Goal: Transaction & Acquisition: Download file/media

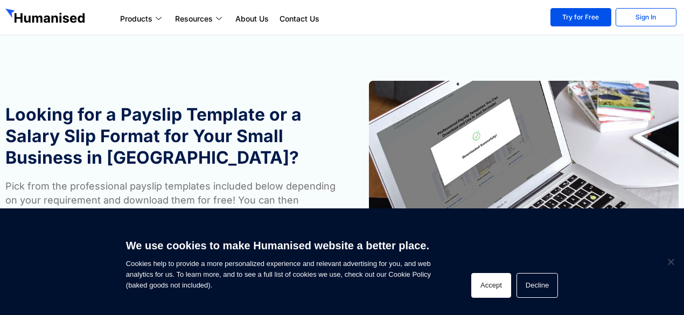
click at [492, 279] on button "Accept" at bounding box center [491, 285] width 40 height 25
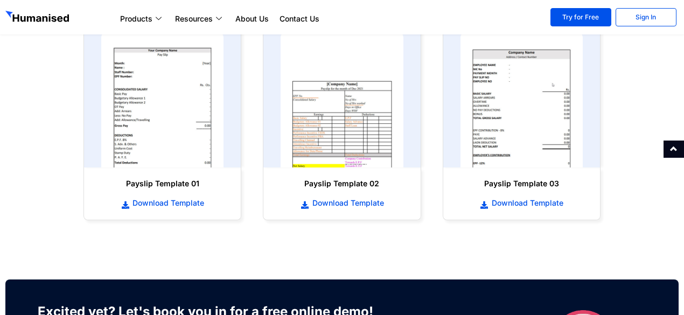
scroll to position [550, 0]
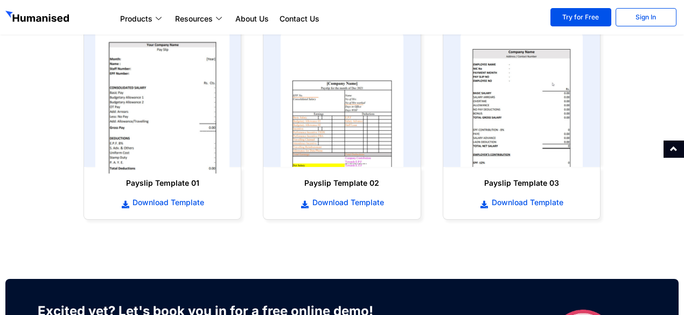
click at [187, 122] on img at bounding box center [162, 100] width 135 height 148
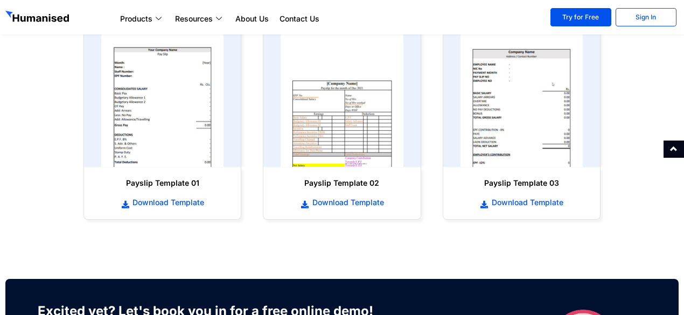
click at [675, 152] on div at bounding box center [673, 149] width 20 height 17
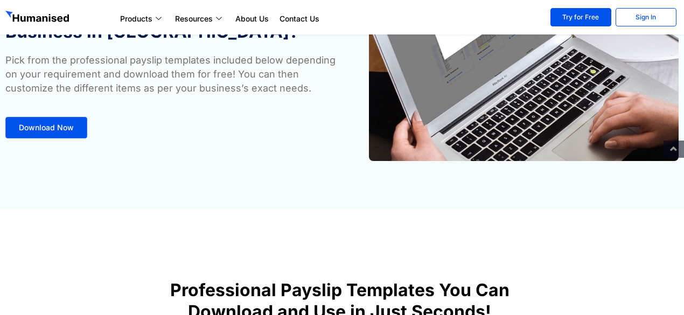
scroll to position [358, 0]
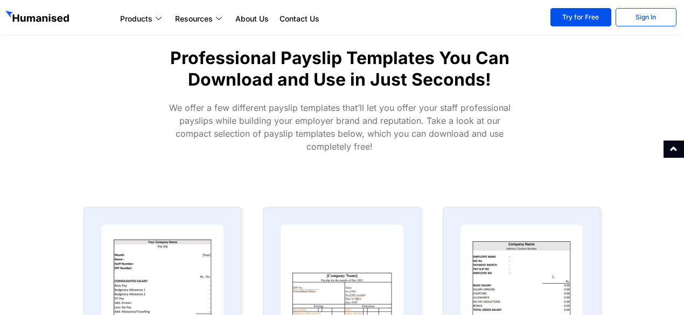
click at [531, 127] on div "We offer a few different payslip templates that’ll let you offer your staff pro…" at bounding box center [339, 127] width 395 height 52
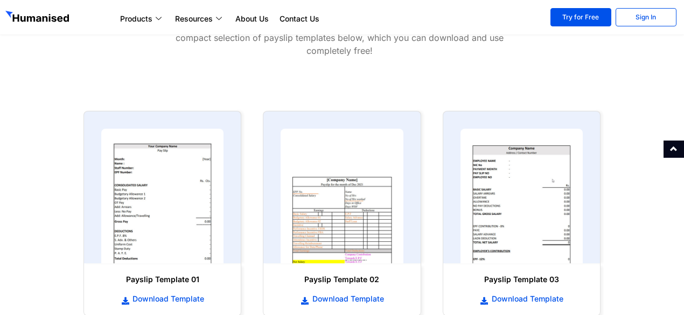
scroll to position [478, 0]
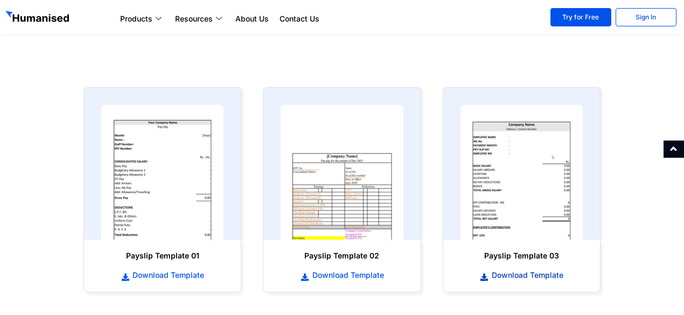
click at [535, 277] on span "Download Template" at bounding box center [526, 275] width 74 height 11
click at [508, 271] on span "Download Template" at bounding box center [526, 275] width 74 height 11
click at [184, 277] on span "Download Template" at bounding box center [167, 275] width 74 height 11
click at [486, 280] on icon at bounding box center [485, 277] width 10 height 8
click at [353, 273] on span "Download Template" at bounding box center [347, 275] width 74 height 11
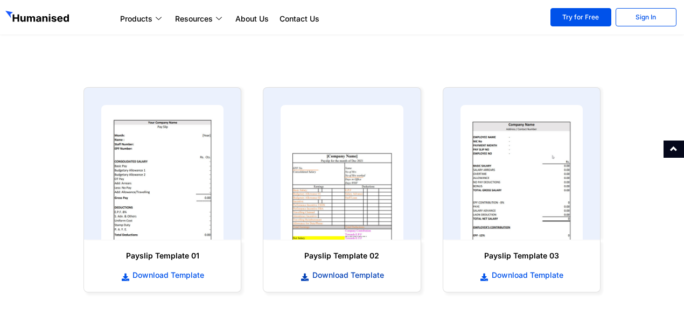
click at [353, 273] on span "Download Template" at bounding box center [347, 275] width 74 height 11
click at [7, 279] on section "Payslip Template 01 Download Template Payslip Template 02 Download Template" at bounding box center [342, 189] width 684 height 227
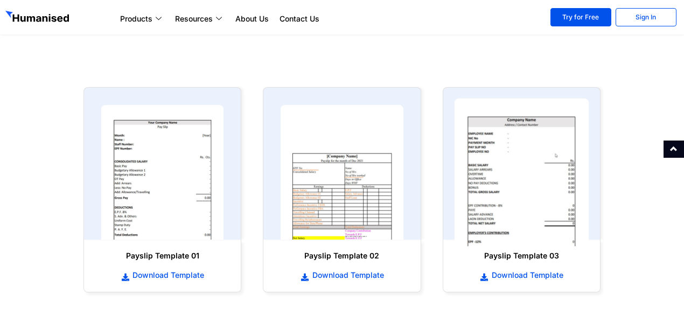
click at [492, 202] on img at bounding box center [521, 173] width 135 height 148
